Goal: Information Seeking & Learning: Learn about a topic

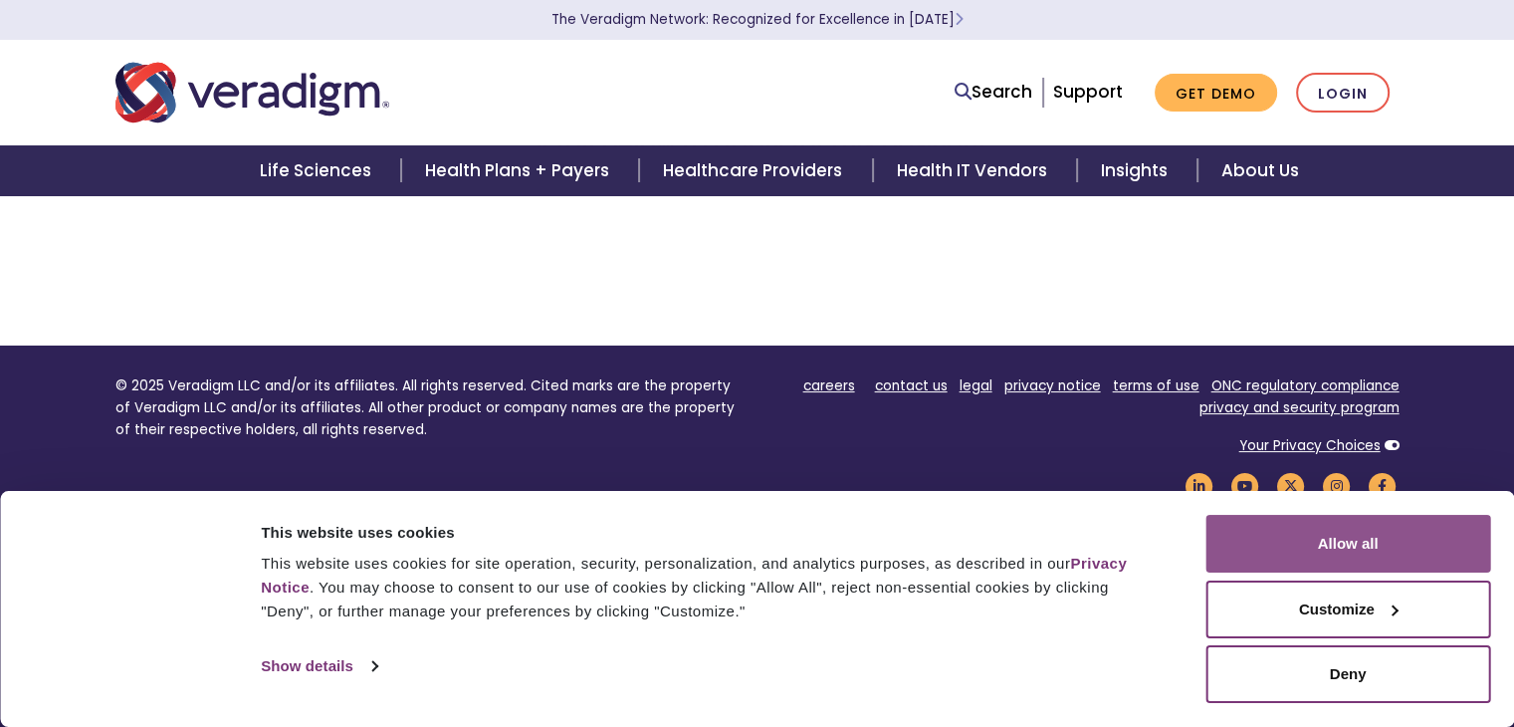
click at [1324, 537] on button "Allow all" at bounding box center [1348, 544] width 285 height 58
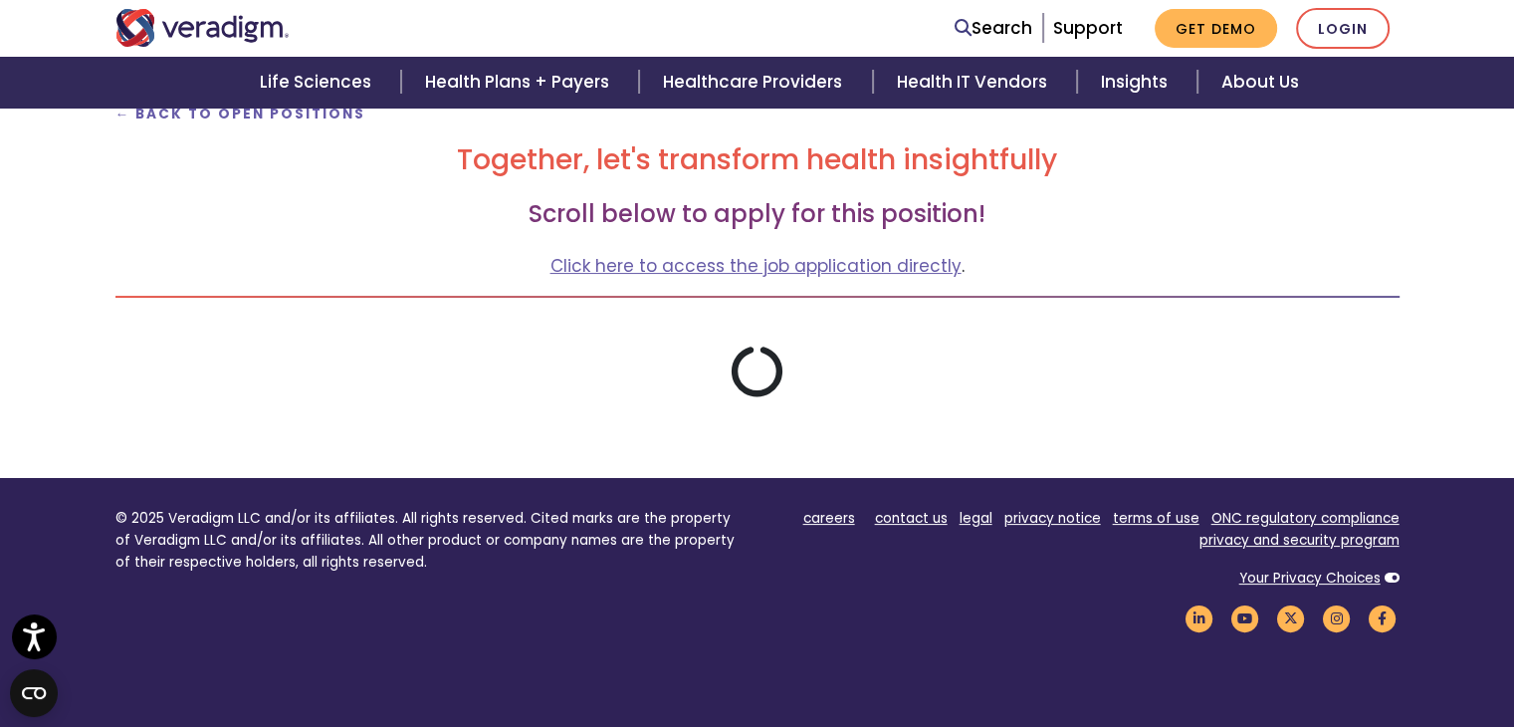
scroll to position [438, 0]
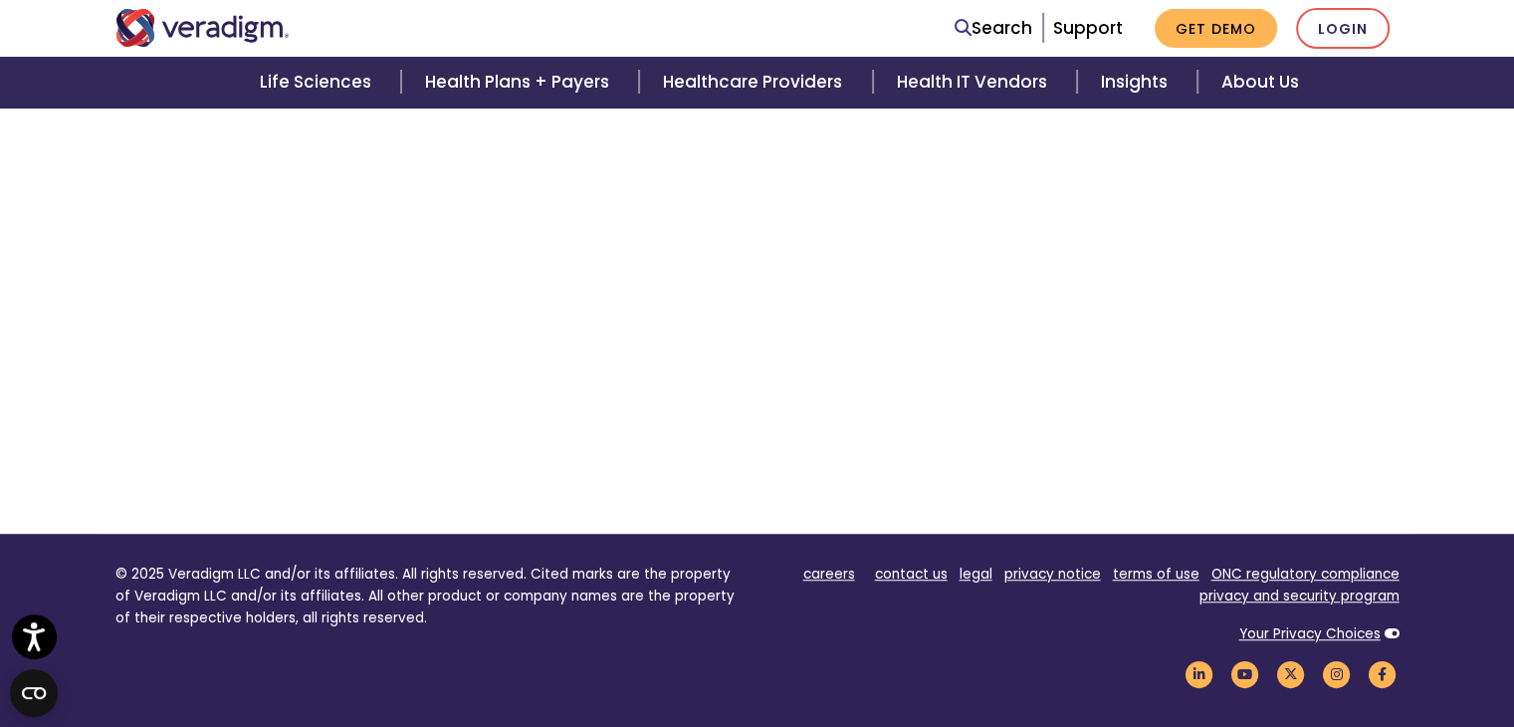
scroll to position [8837, 0]
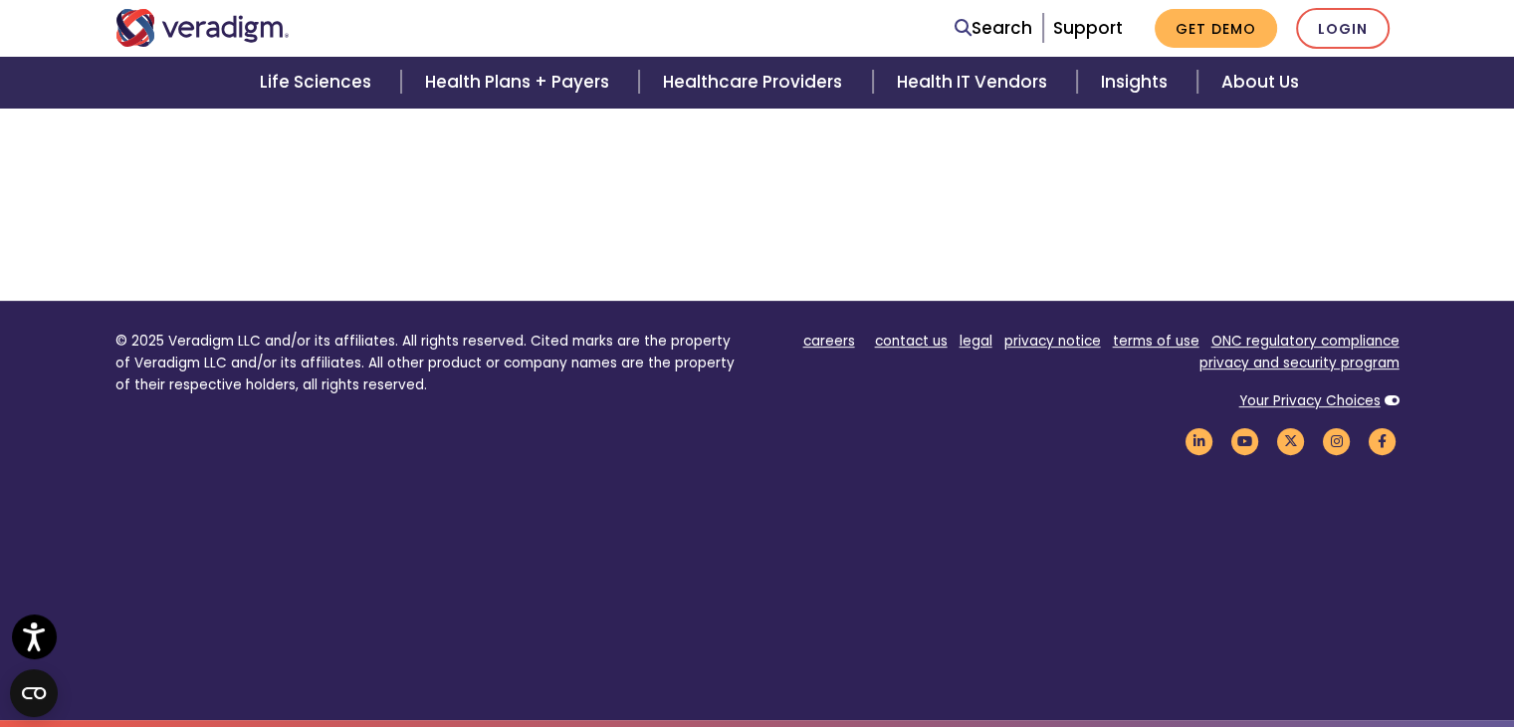
click at [504, 342] on p "© 2025 Veradigm LLC and/or its affiliates. All rights reserved. Cited marks are…" at bounding box center [428, 363] width 627 height 65
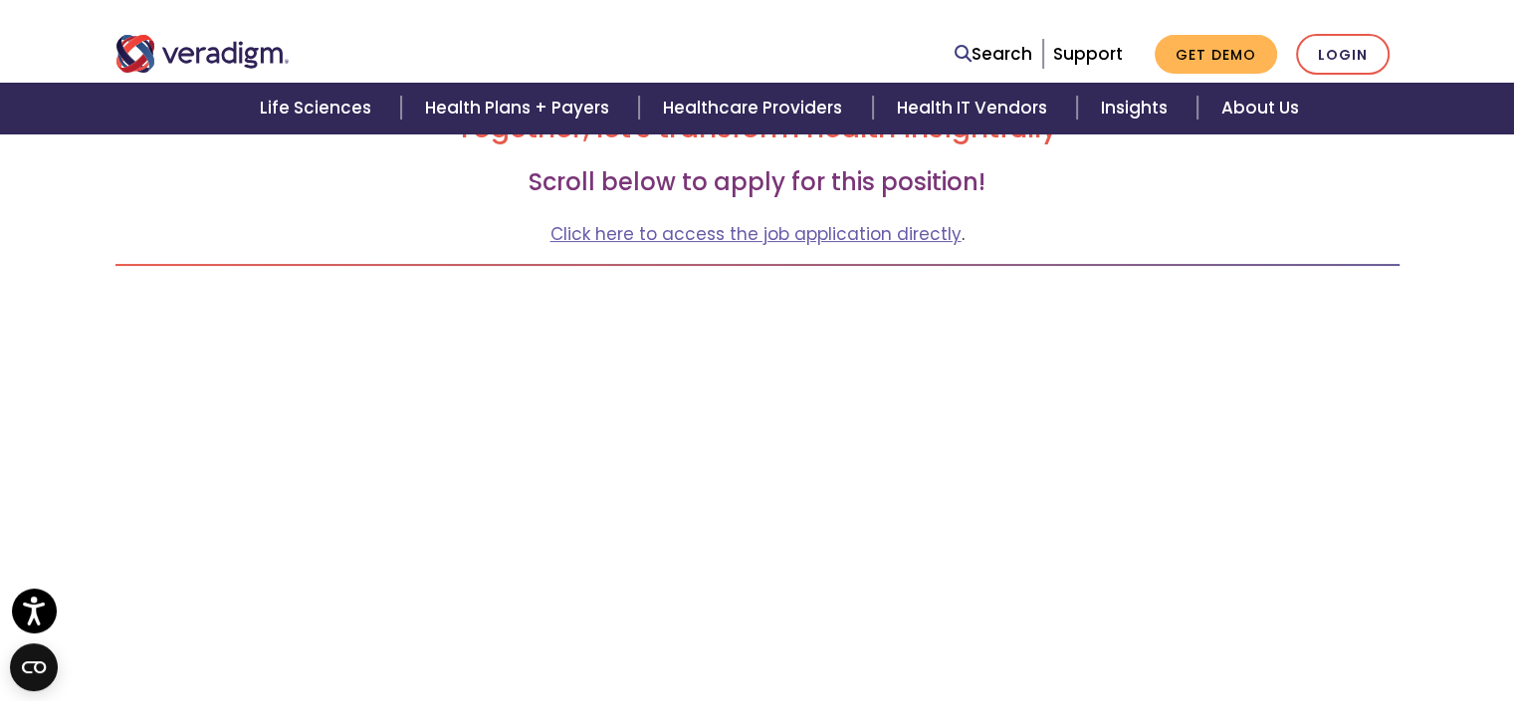
scroll to position [315, 0]
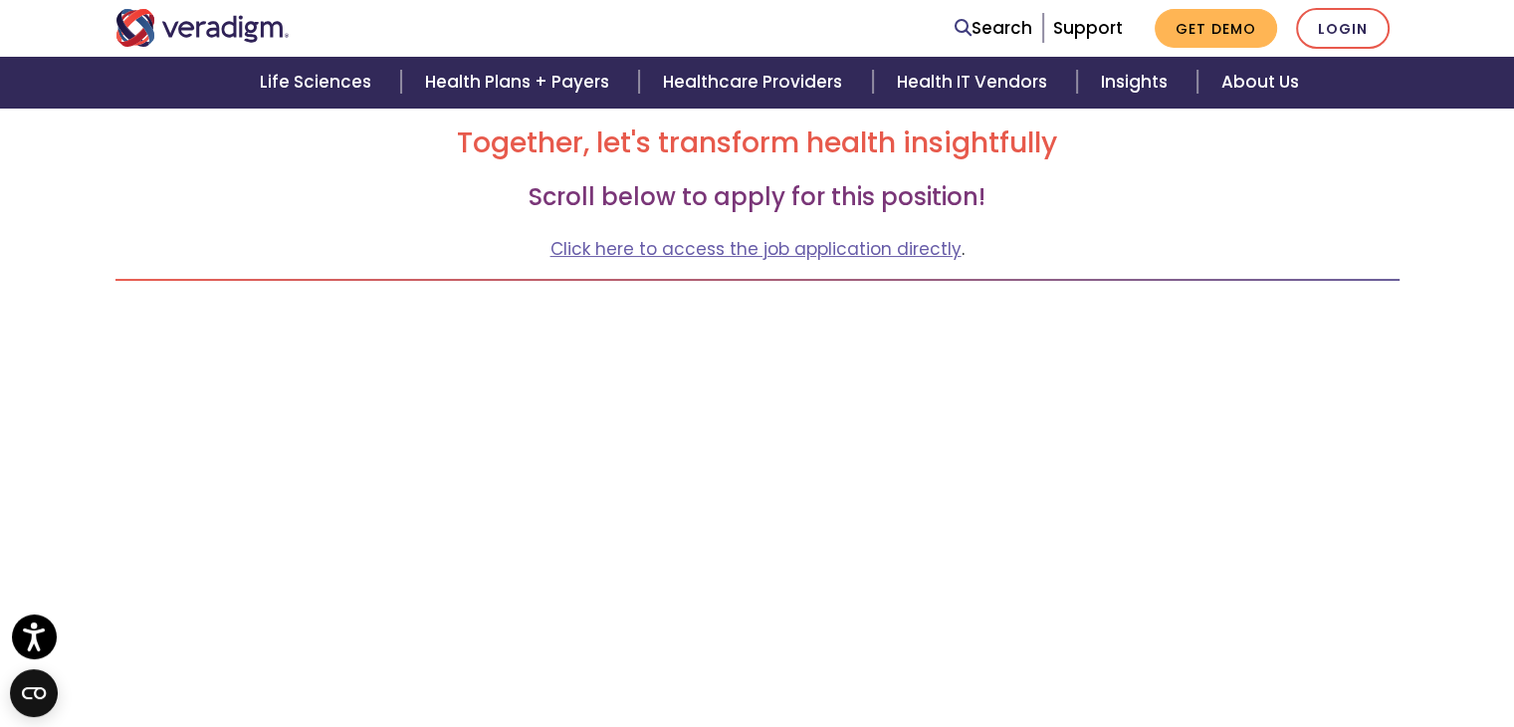
scroll to position [195, 0]
